Goal: Task Accomplishment & Management: Use online tool/utility

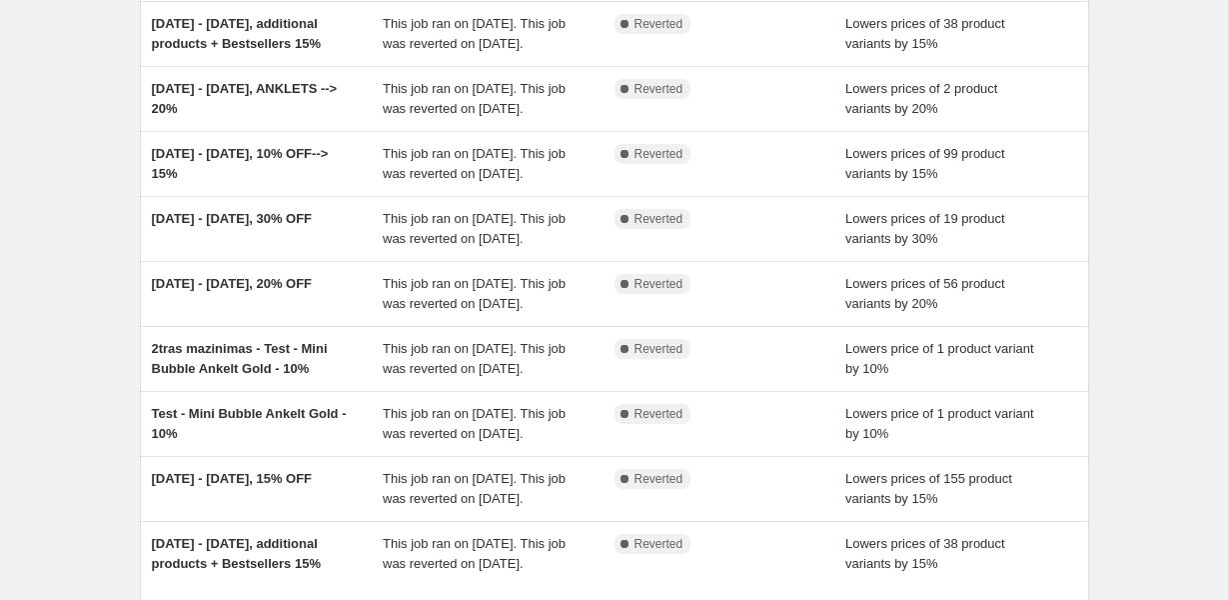
scroll to position [630, 0]
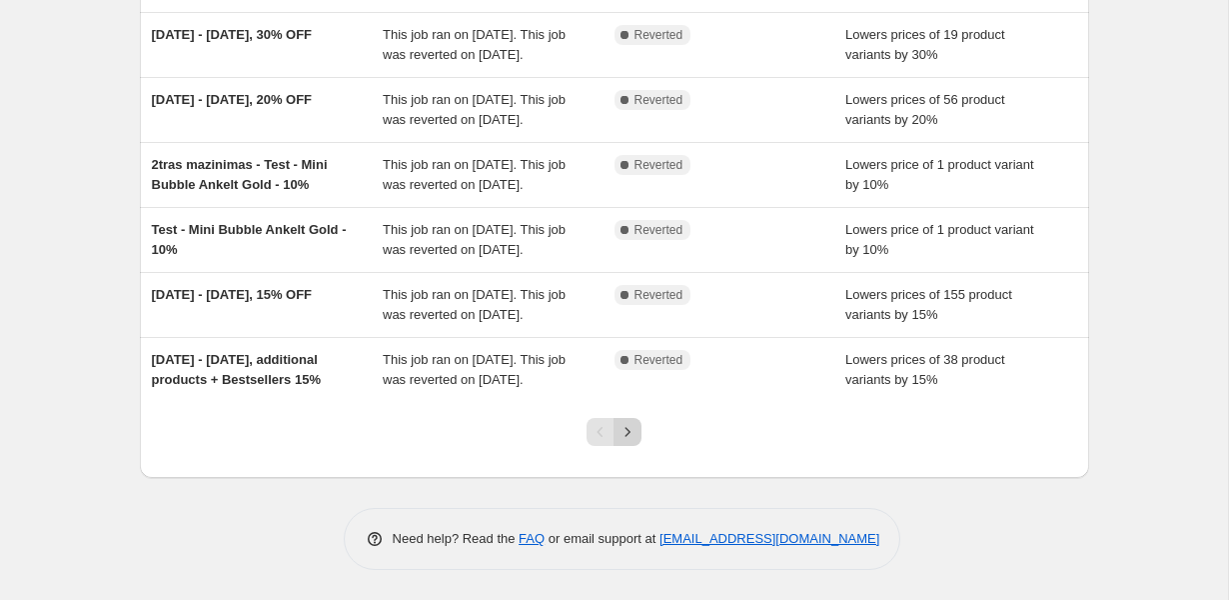
click at [621, 435] on icon "Next" at bounding box center [628, 432] width 20 height 20
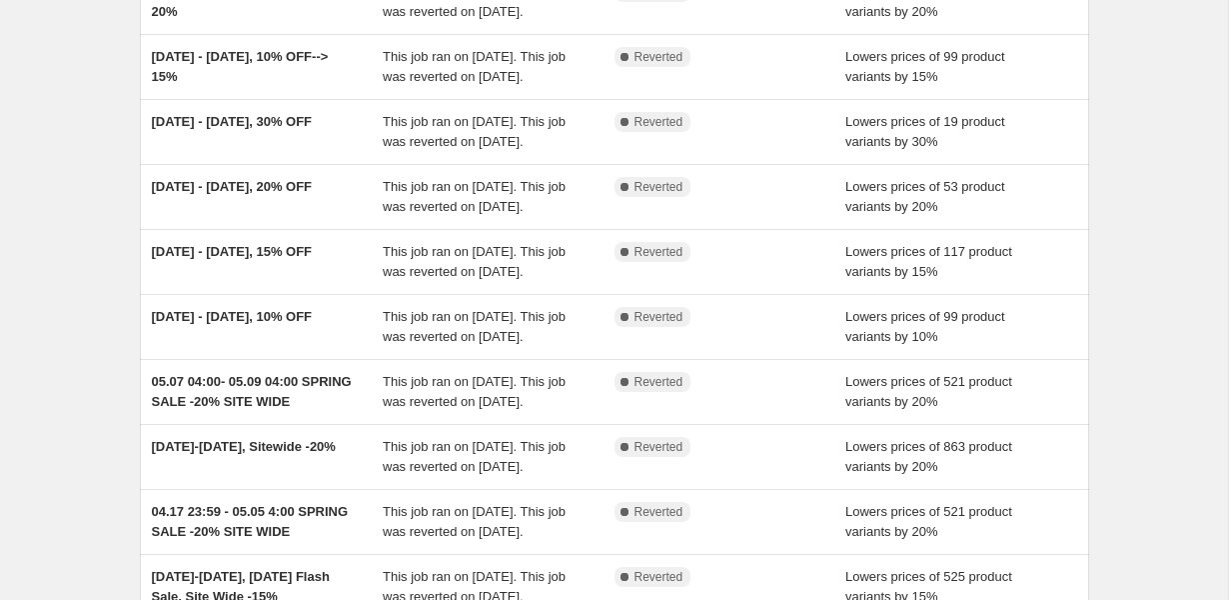
scroll to position [590, 0]
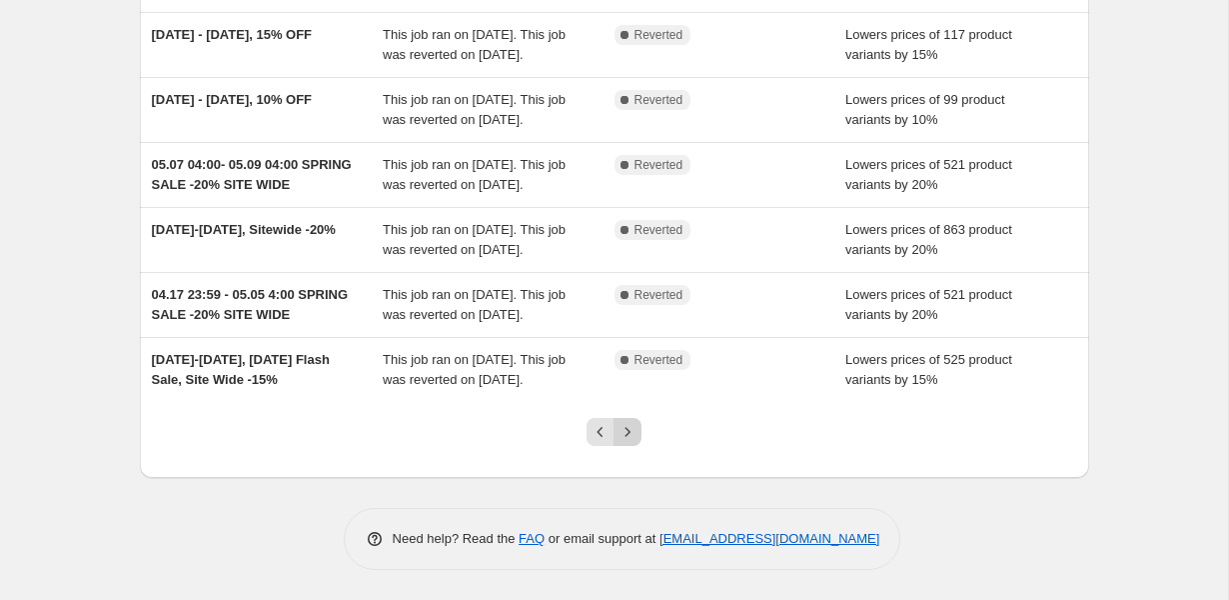
click at [624, 431] on icon "Next" at bounding box center [628, 432] width 20 height 20
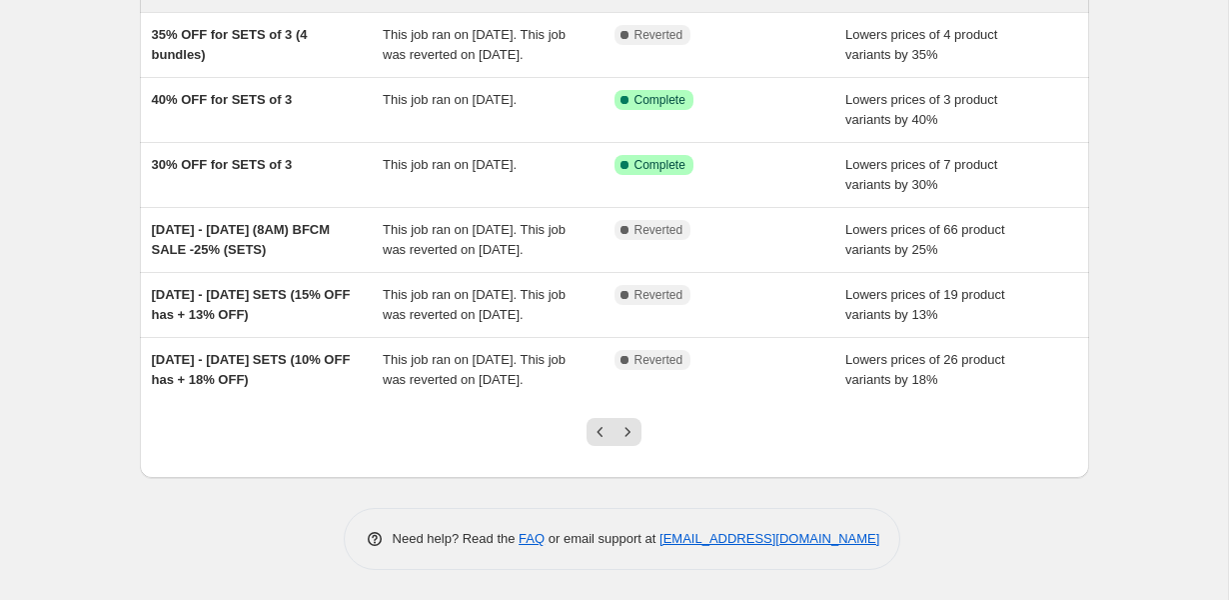
scroll to position [570, 0]
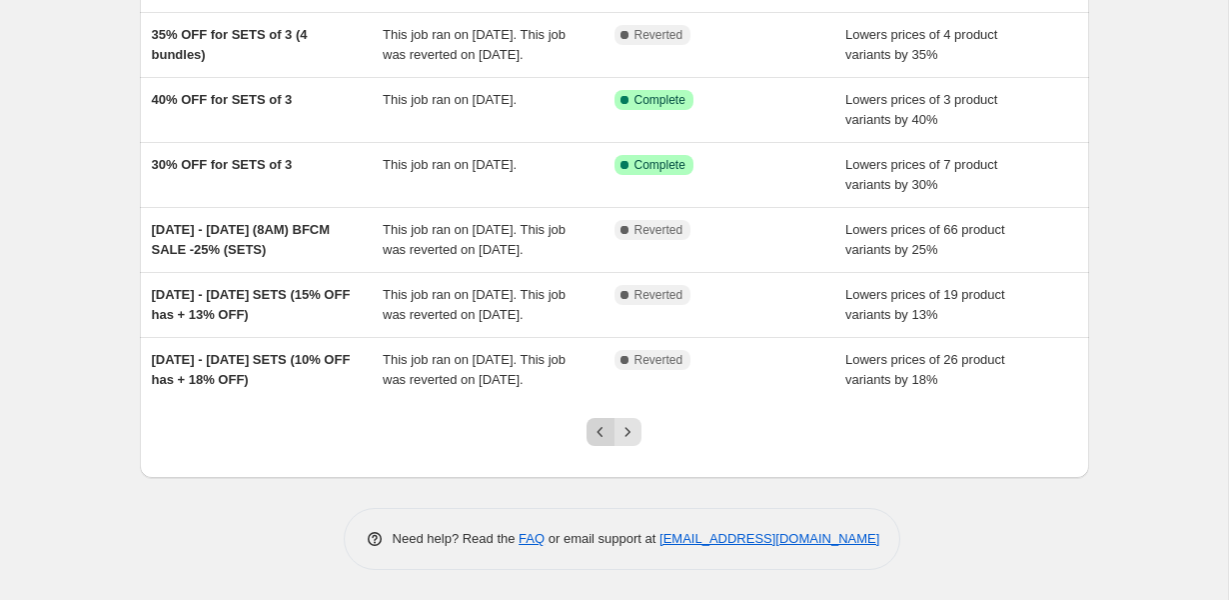
click at [603, 436] on icon "Previous" at bounding box center [601, 432] width 20 height 20
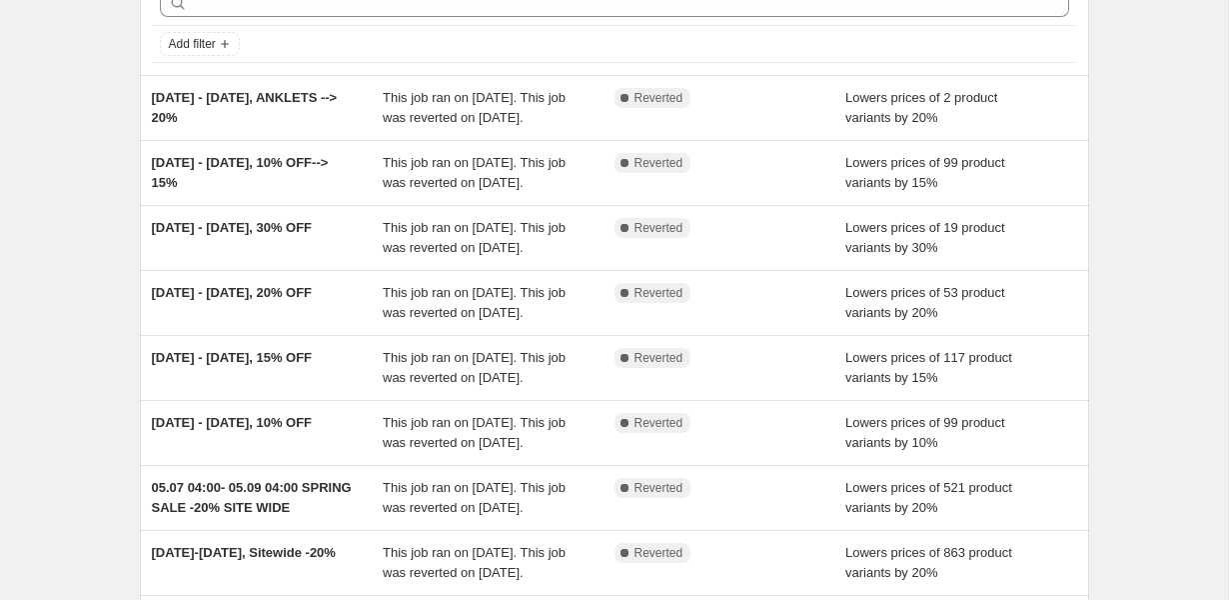
scroll to position [0, 0]
